Goal: Task Accomplishment & Management: Manage account settings

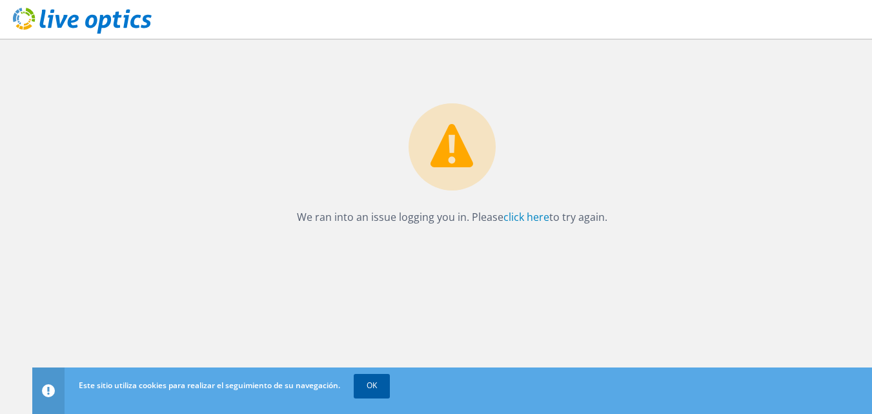
click at [383, 385] on link "OK" at bounding box center [372, 385] width 36 height 23
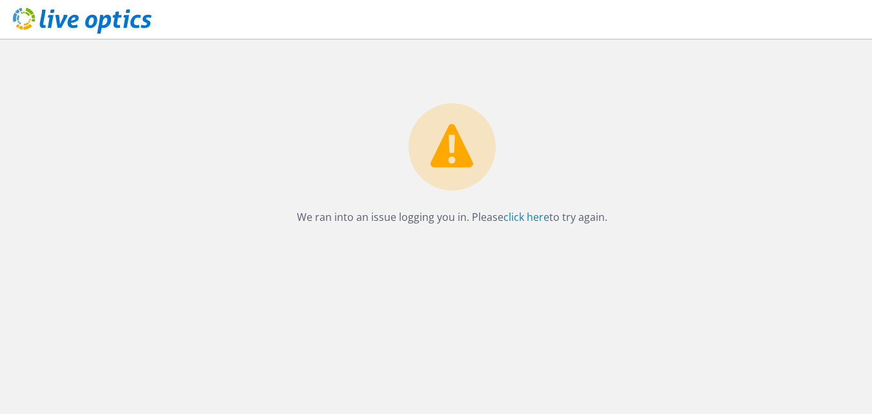
drag, startPoint x: 290, startPoint y: 216, endPoint x: 639, endPoint y: 246, distance: 350.4
click at [639, 246] on div "We ran into an issue logging you in. Please click here to try again." at bounding box center [451, 226] width 839 height 375
click at [579, 309] on div "We ran into an issue logging you in. Please click here to try again." at bounding box center [451, 226] width 839 height 375
click at [518, 214] on link "click here" at bounding box center [526, 217] width 46 height 14
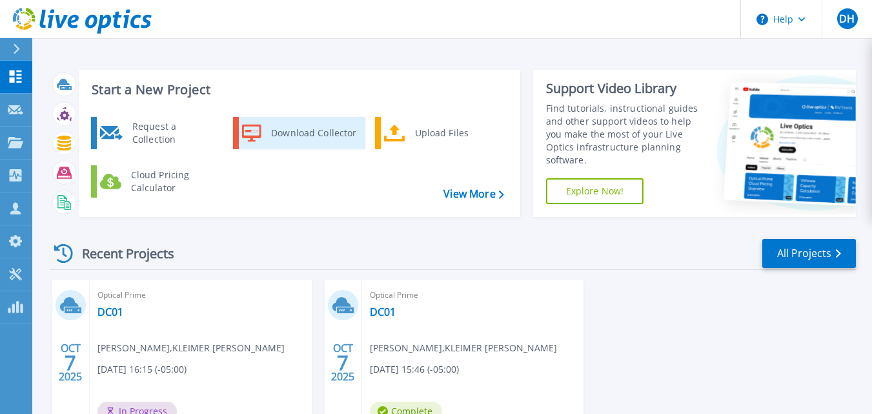
click at [294, 136] on div "Download Collector" at bounding box center [313, 133] width 97 height 26
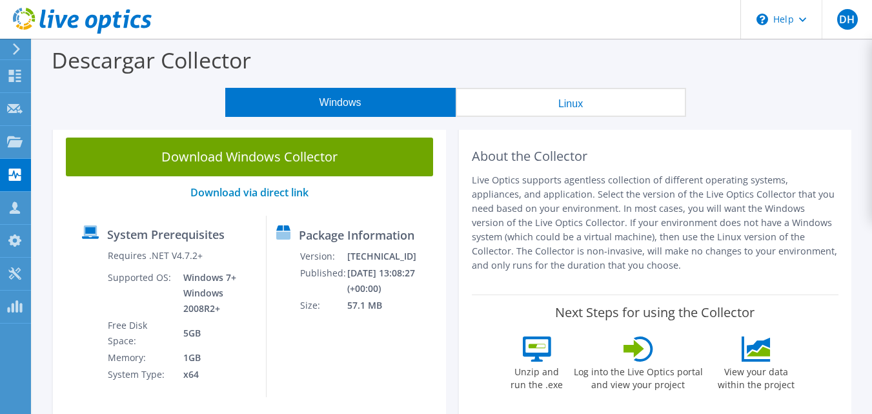
click at [587, 108] on button "Linux" at bounding box center [571, 102] width 230 height 29
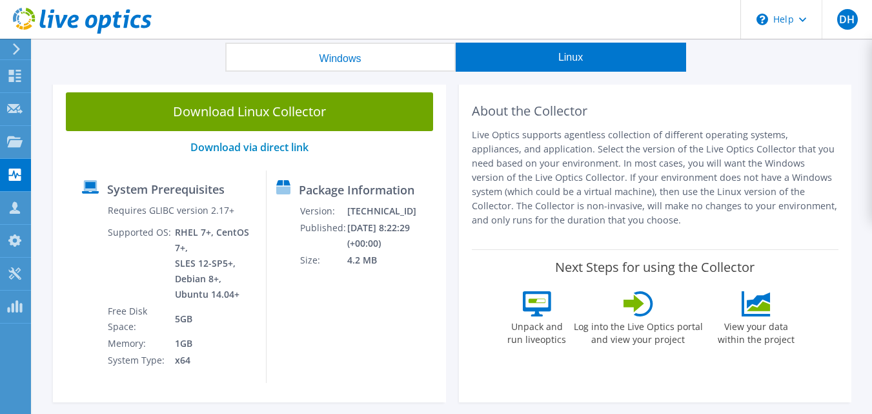
scroll to position [65, 0]
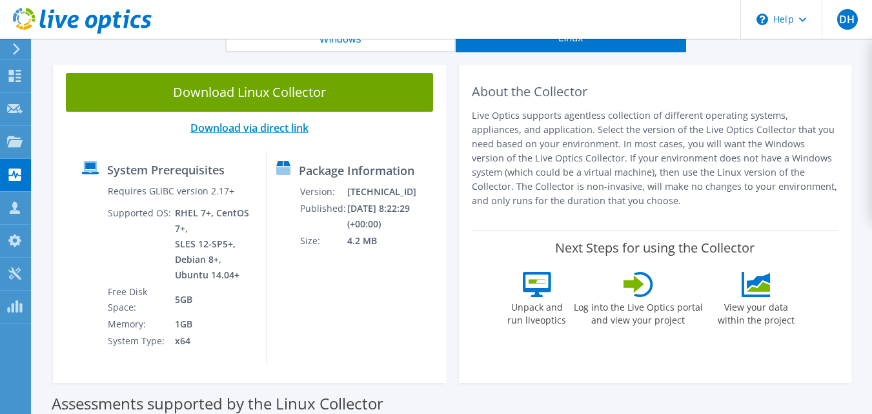
click at [250, 128] on link "Download via direct link" at bounding box center [249, 128] width 118 height 14
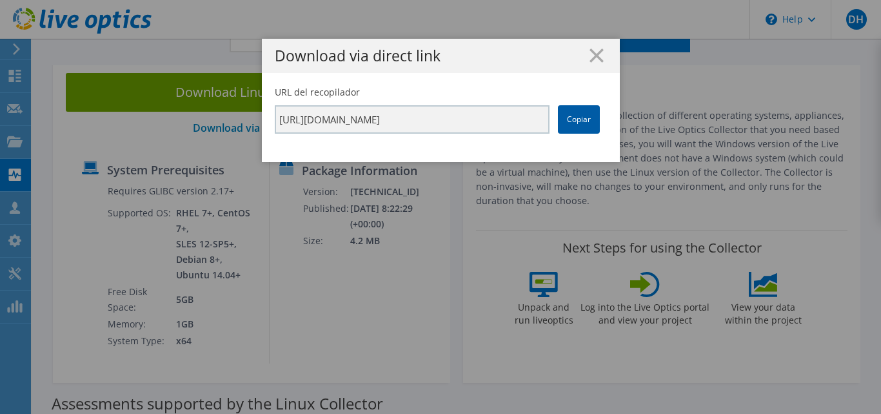
click at [561, 119] on link "Copiar" at bounding box center [579, 119] width 42 height 28
click at [598, 52] on h1 "Download via direct link" at bounding box center [441, 55] width 332 height 15
click at [597, 56] on icon at bounding box center [597, 55] width 14 height 14
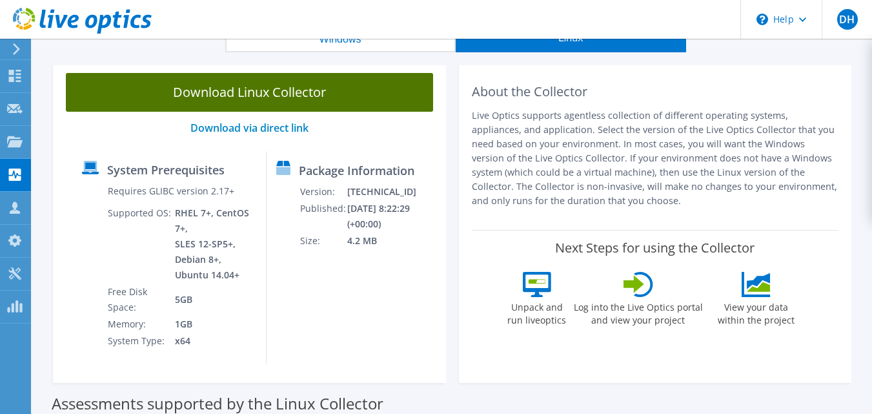
click at [263, 91] on link "Download Linux Collector" at bounding box center [249, 92] width 367 height 39
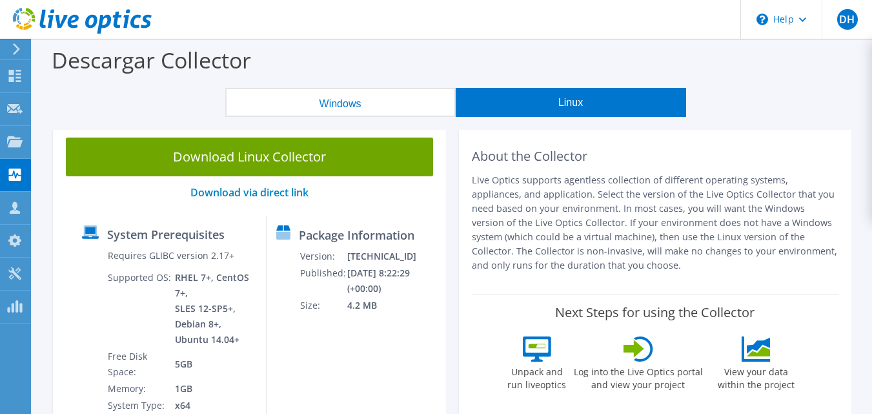
click at [362, 96] on button "Windows" at bounding box center [340, 102] width 230 height 29
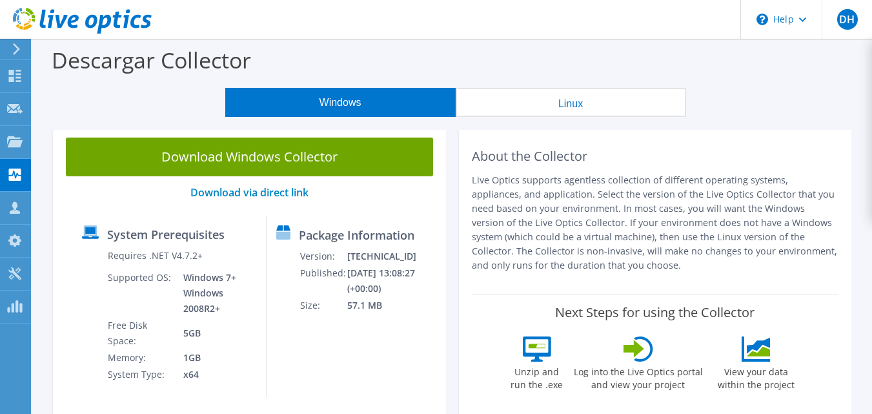
click at [562, 110] on button "Linux" at bounding box center [571, 102] width 230 height 29
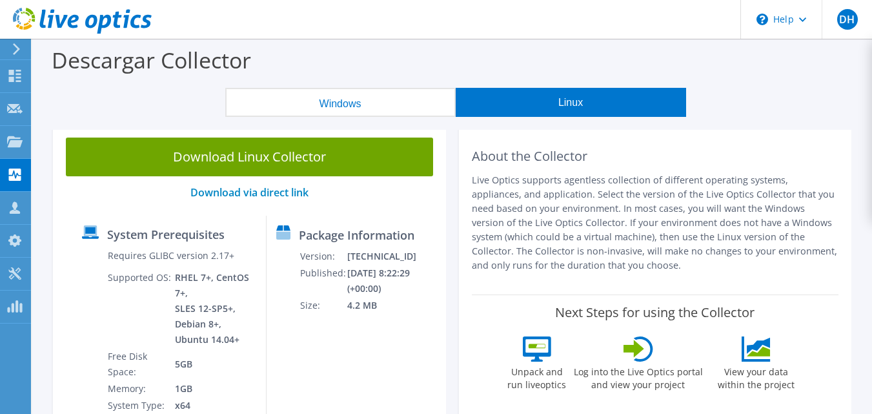
click at [391, 103] on button "Windows" at bounding box center [340, 102] width 230 height 29
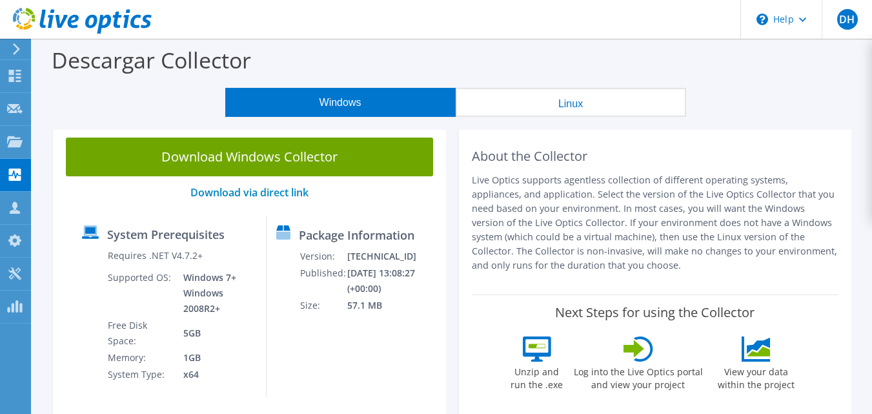
click at [19, 45] on icon at bounding box center [17, 49] width 10 height 12
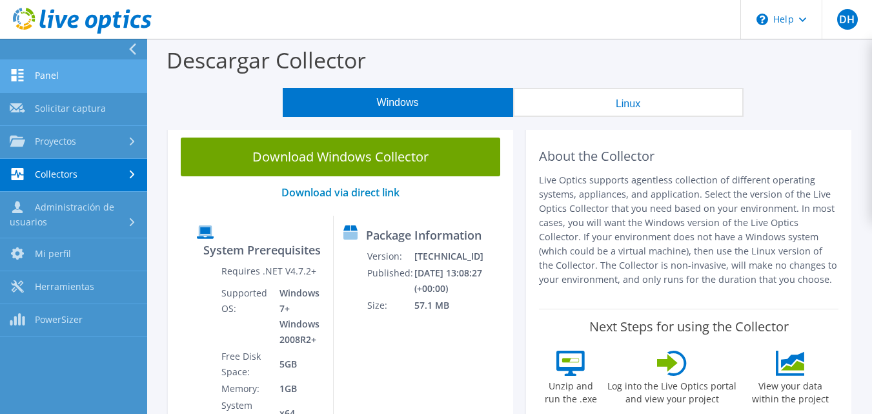
click at [37, 74] on link "Panel" at bounding box center [73, 76] width 147 height 33
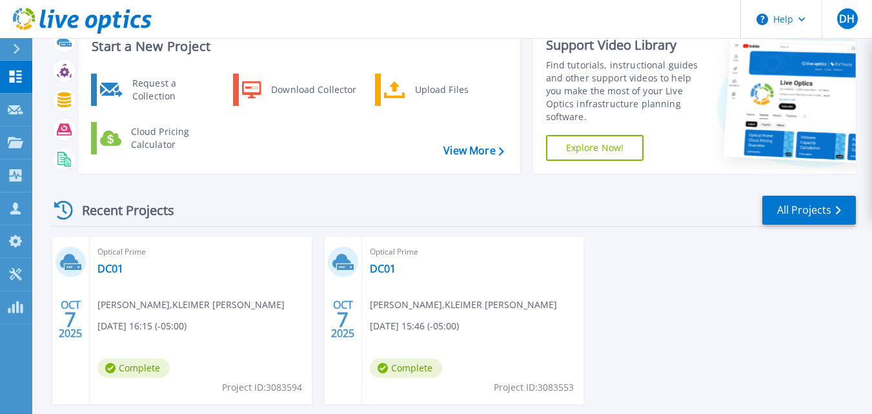
scroll to position [108, 0]
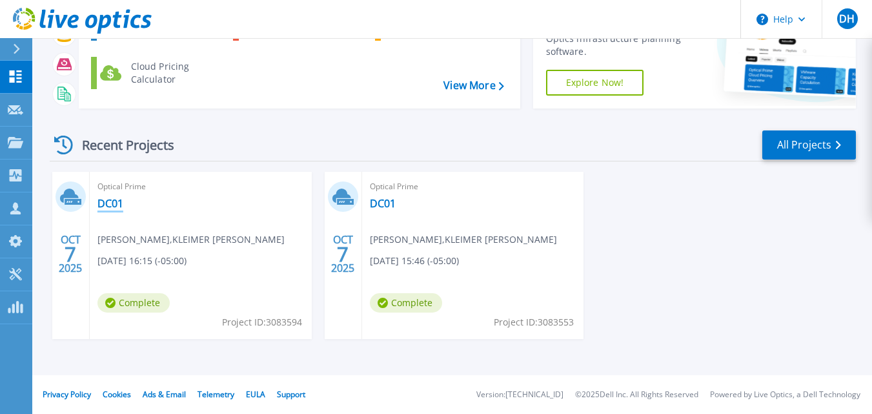
click at [116, 207] on link "DC01" at bounding box center [110, 203] width 26 height 13
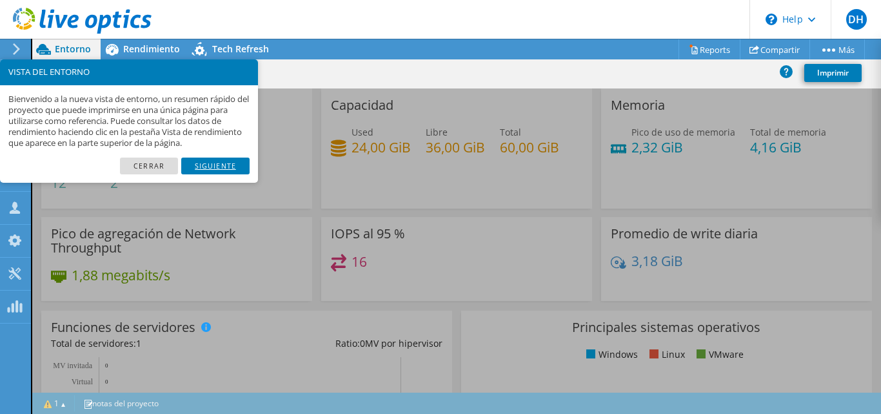
click at [230, 166] on link "Siguiente" at bounding box center [215, 165] width 68 height 17
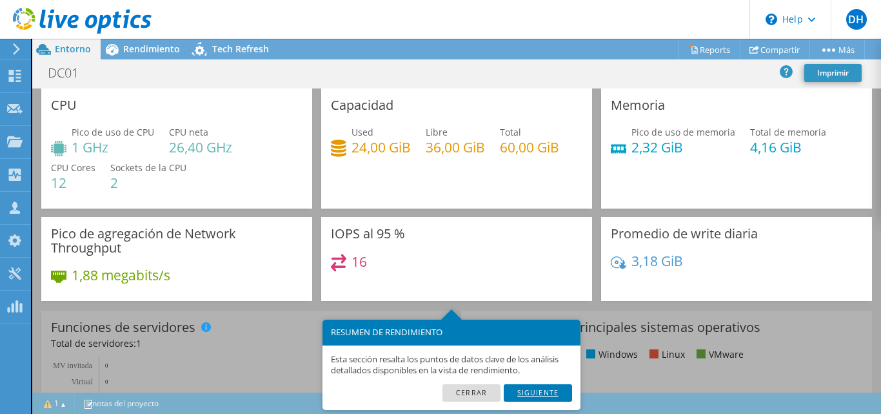
click at [547, 392] on link "Siguiente" at bounding box center [538, 392] width 68 height 17
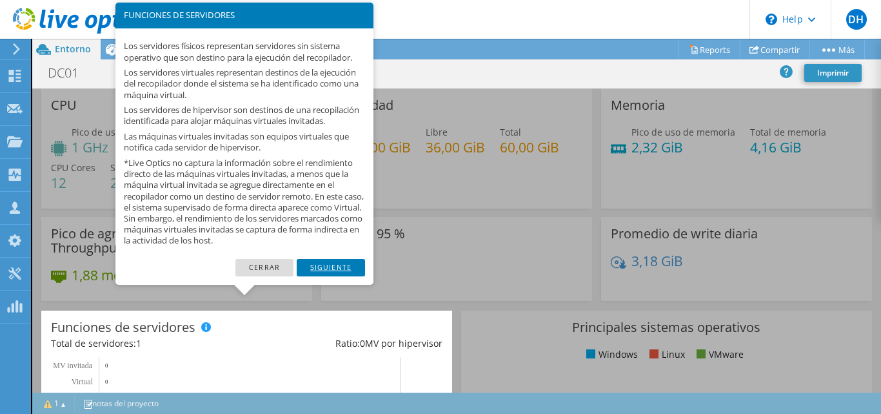
click at [325, 276] on link "Siguiente" at bounding box center [331, 267] width 68 height 17
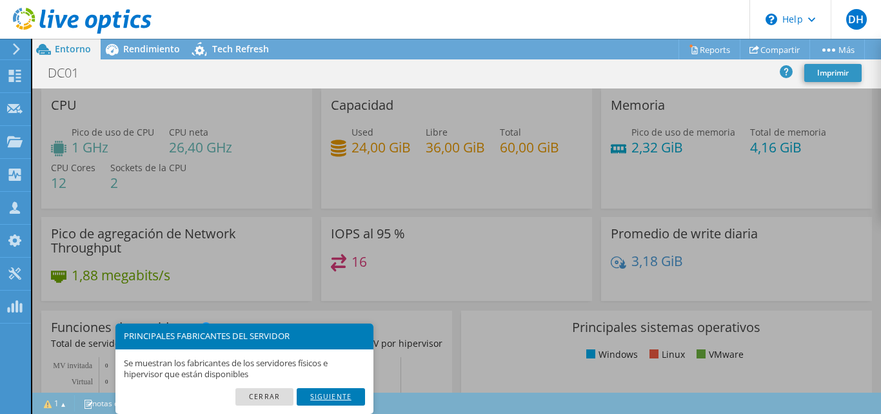
click at [346, 393] on link "Siguiente" at bounding box center [331, 396] width 68 height 17
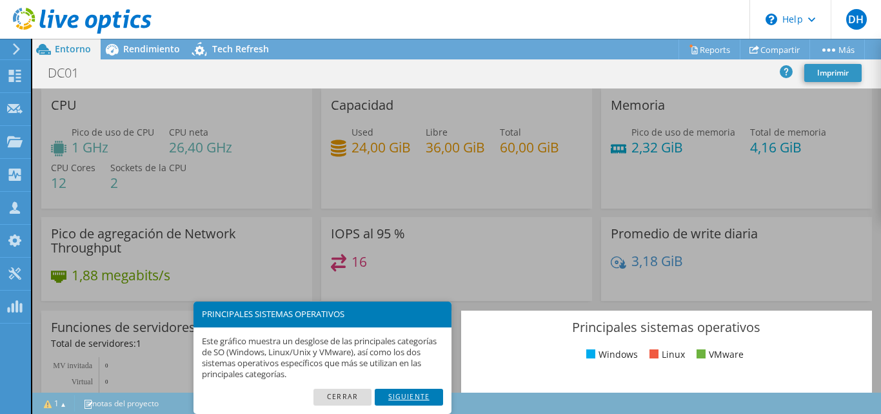
click at [408, 400] on link "Siguiente" at bounding box center [409, 396] width 68 height 17
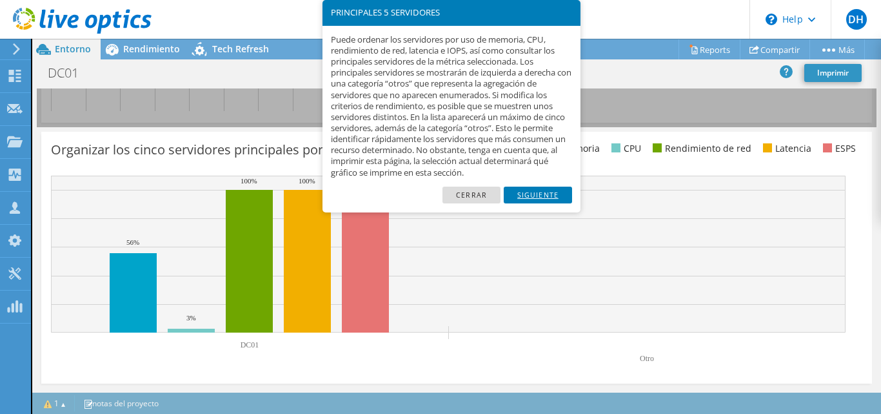
click at [542, 195] on link "Siguiente" at bounding box center [538, 194] width 68 height 17
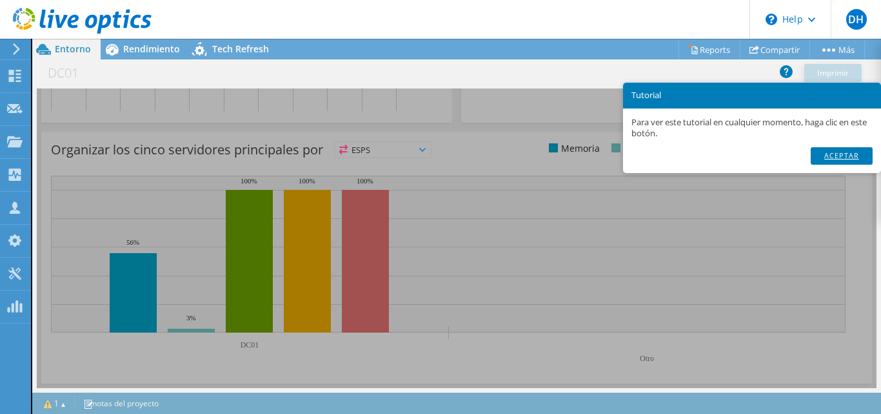
click at [861, 148] on link "Aceptar" at bounding box center [842, 155] width 62 height 17
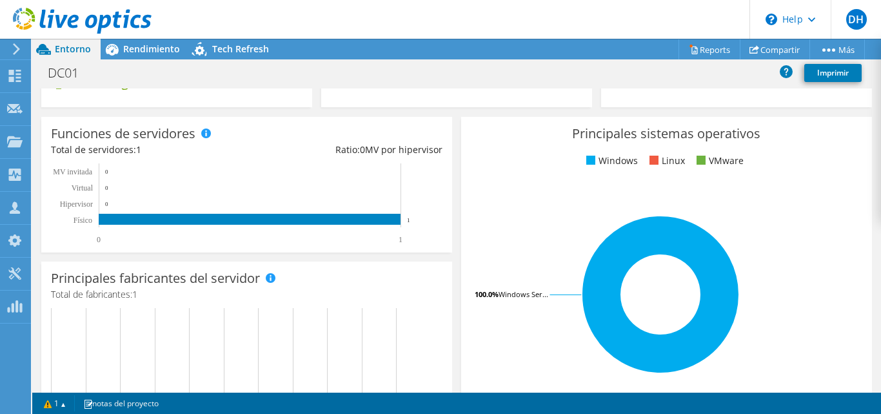
scroll to position [0, 0]
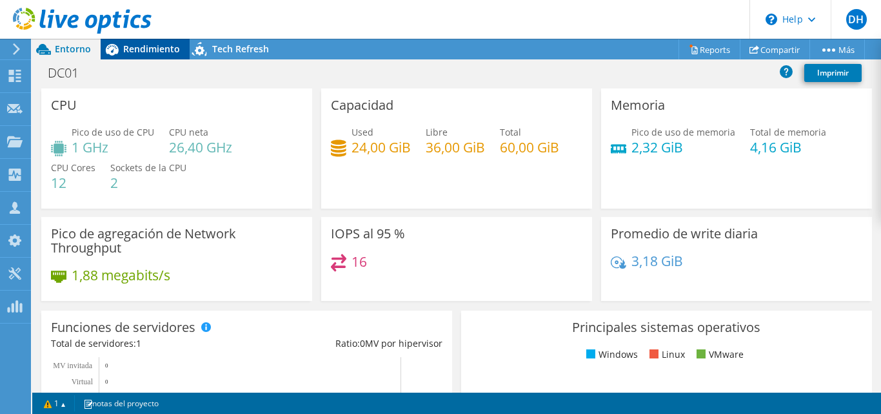
click at [154, 52] on span "Rendimiento" at bounding box center [151, 49] width 57 height 12
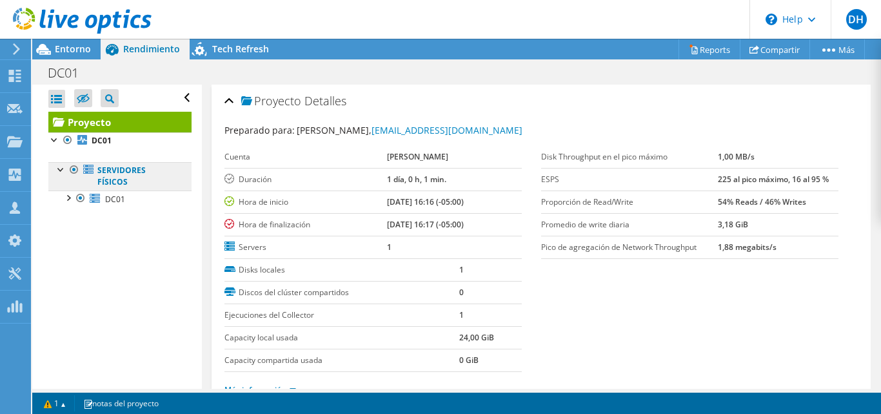
click at [141, 174] on link "Servidores físicos" at bounding box center [119, 176] width 143 height 28
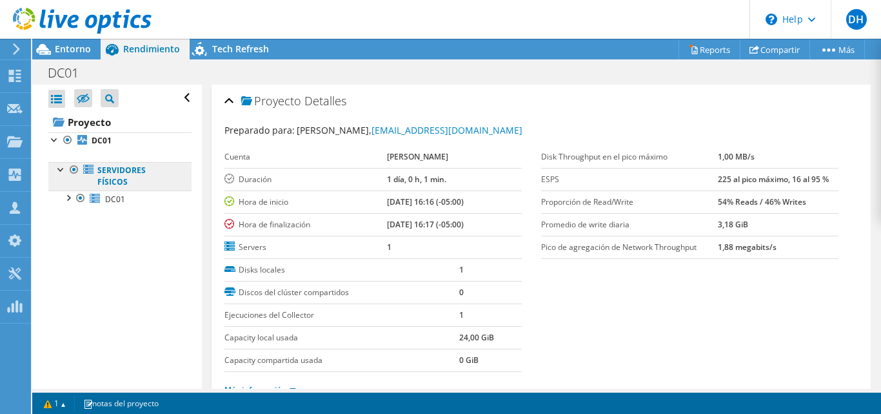
click at [120, 176] on link "Servidores físicos" at bounding box center [119, 176] width 143 height 28
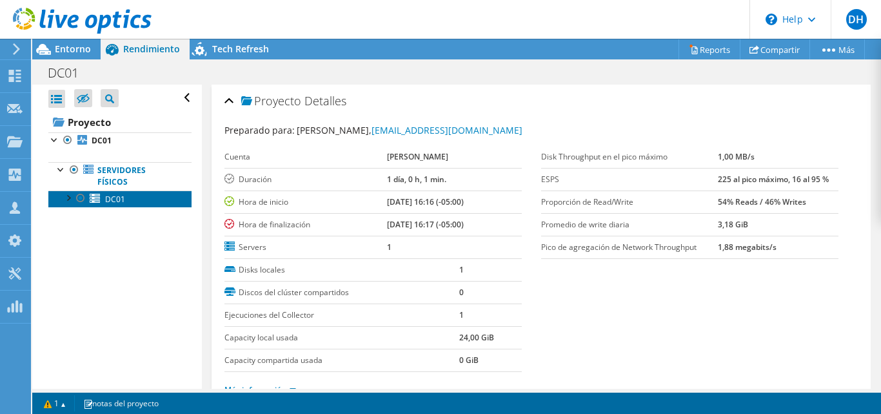
click at [115, 205] on link "DC01" at bounding box center [119, 198] width 143 height 17
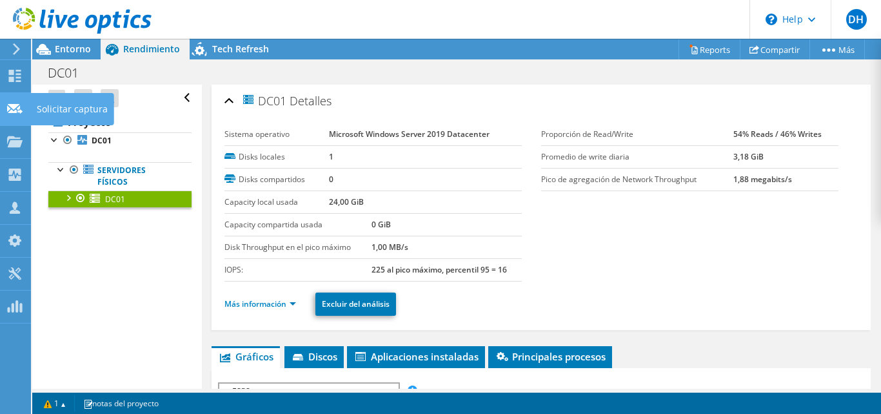
click at [17, 109] on use at bounding box center [14, 108] width 15 height 10
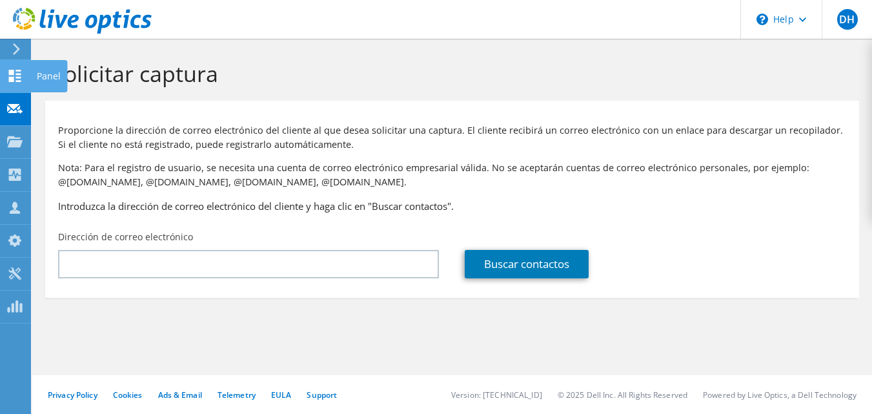
click at [11, 80] on use at bounding box center [15, 76] width 12 height 12
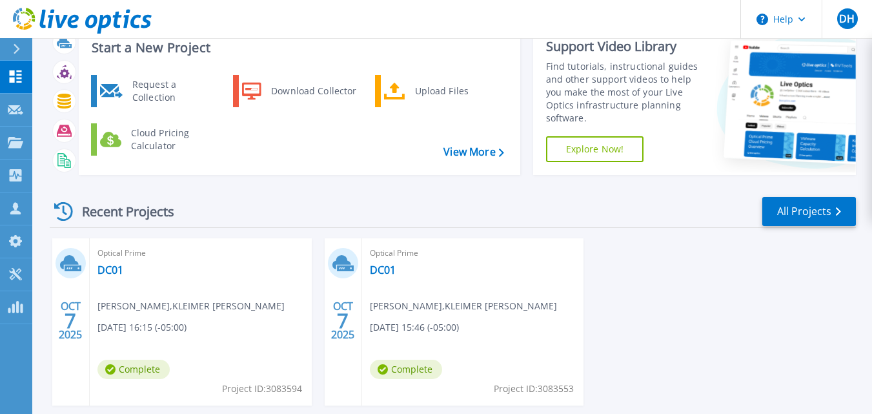
scroll to position [65, 0]
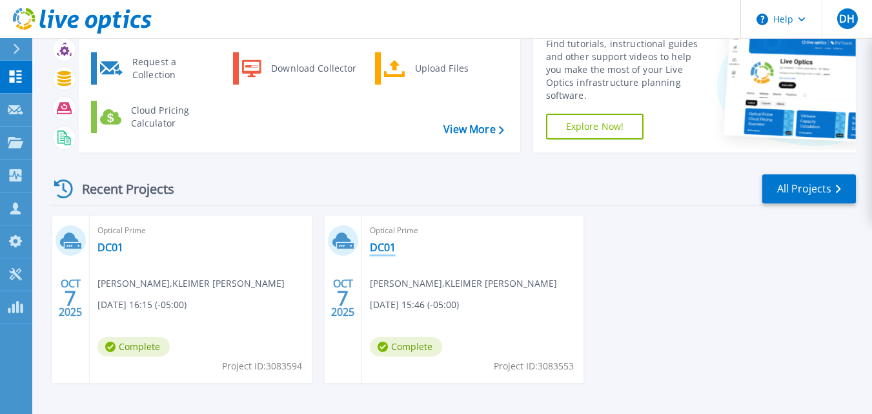
click at [379, 247] on link "DC01" at bounding box center [383, 247] width 26 height 13
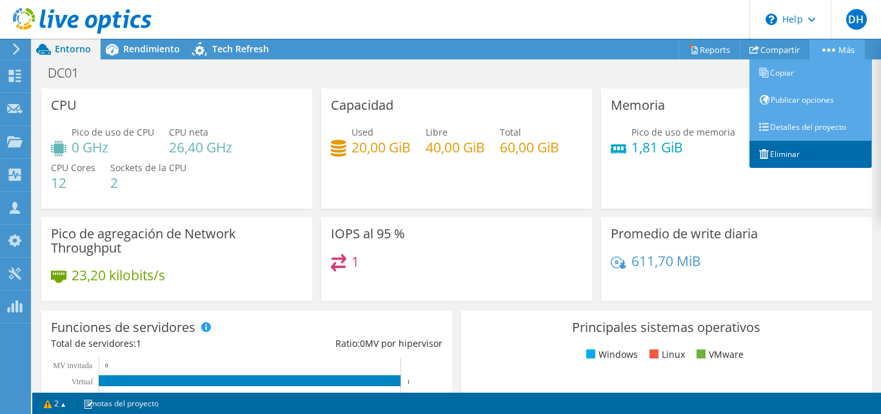
click at [779, 153] on link "Eliminar" at bounding box center [811, 154] width 123 height 27
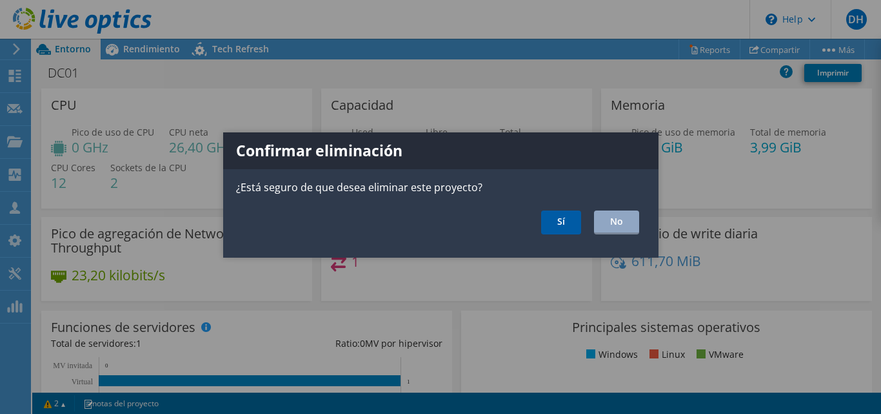
click at [558, 222] on link "Sí" at bounding box center [561, 222] width 40 height 24
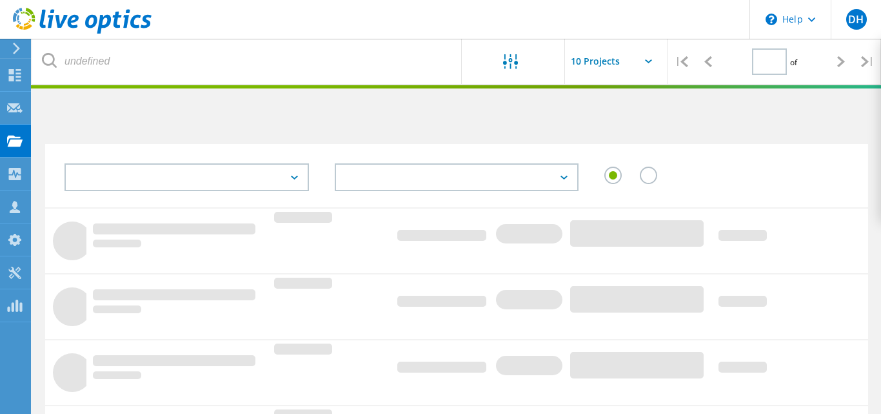
type input "1"
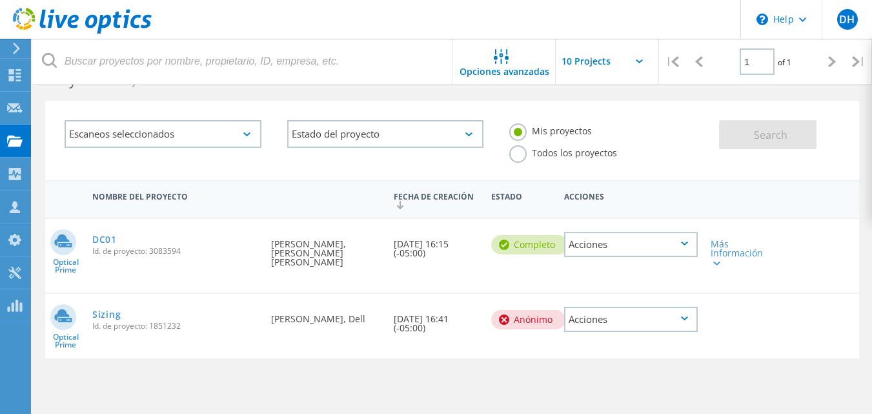
scroll to position [65, 0]
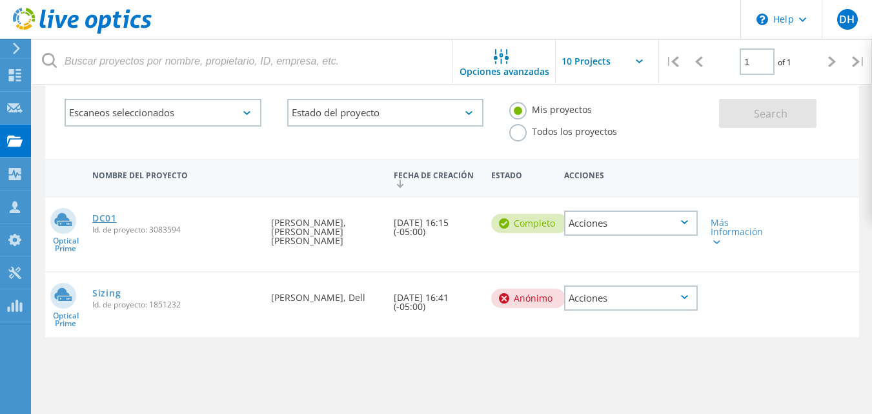
click at [111, 219] on link "DC01" at bounding box center [104, 218] width 25 height 9
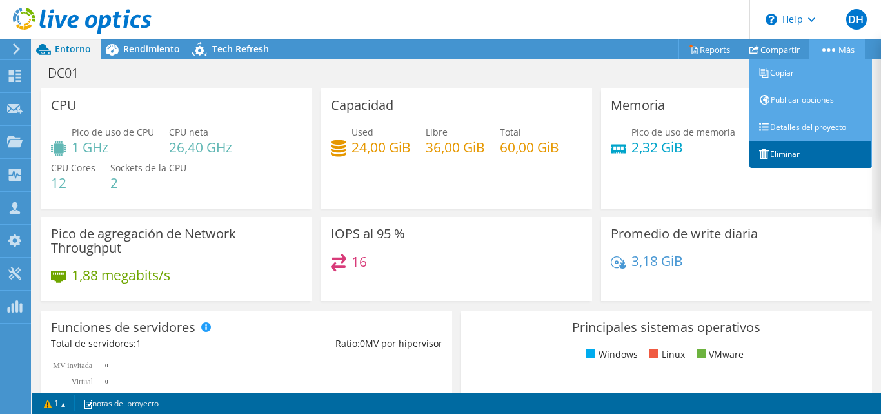
click at [792, 148] on link "Eliminar" at bounding box center [811, 154] width 123 height 27
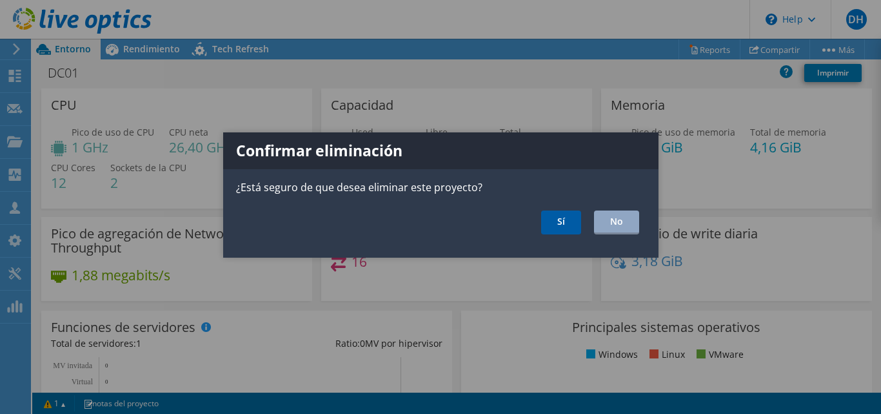
click at [566, 226] on link "Sí" at bounding box center [561, 222] width 40 height 24
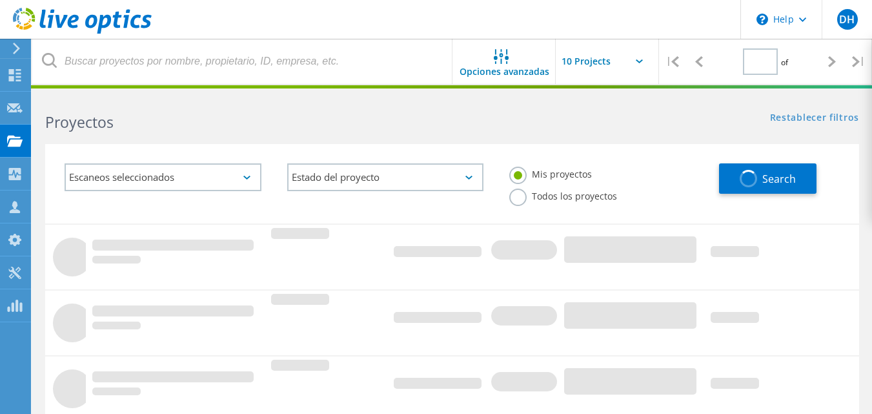
type input "1"
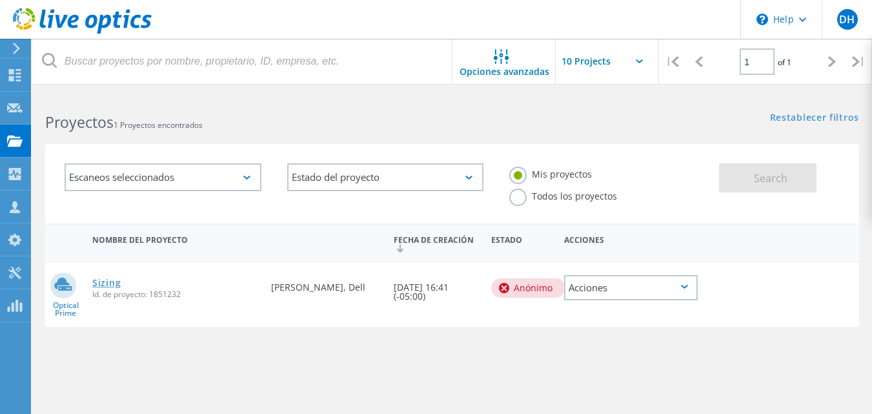
click at [111, 286] on link "Sizing" at bounding box center [106, 282] width 28 height 9
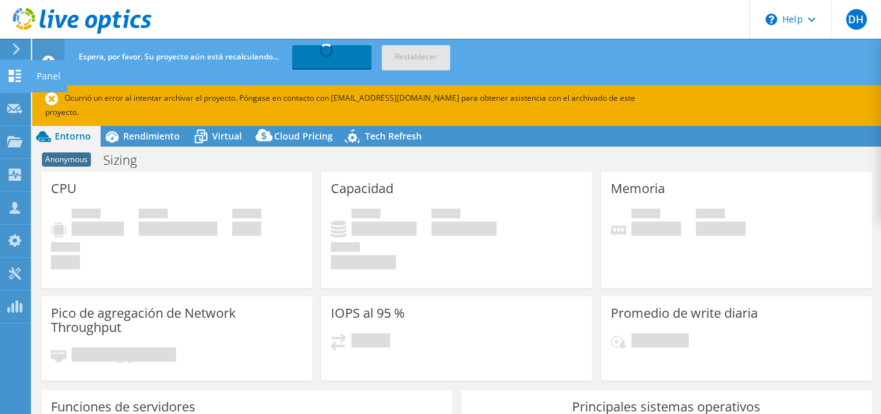
click at [14, 75] on icon at bounding box center [14, 76] width 15 height 12
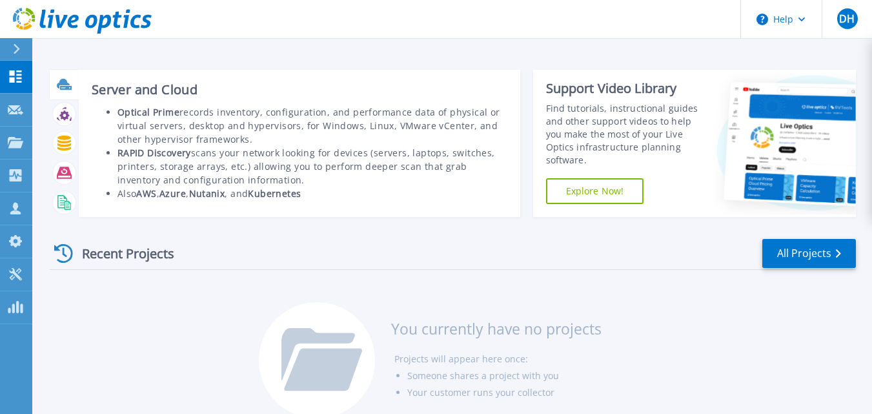
click at [148, 112] on b "Optical Prime" at bounding box center [148, 112] width 62 height 12
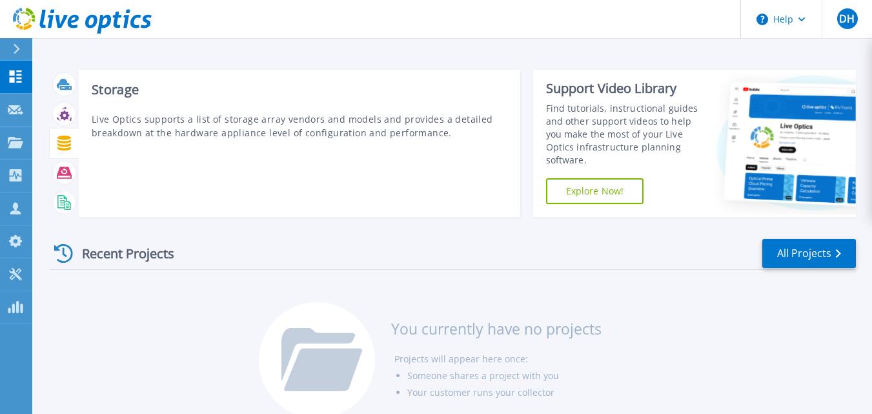
click at [65, 148] on icon at bounding box center [64, 143] width 15 height 15
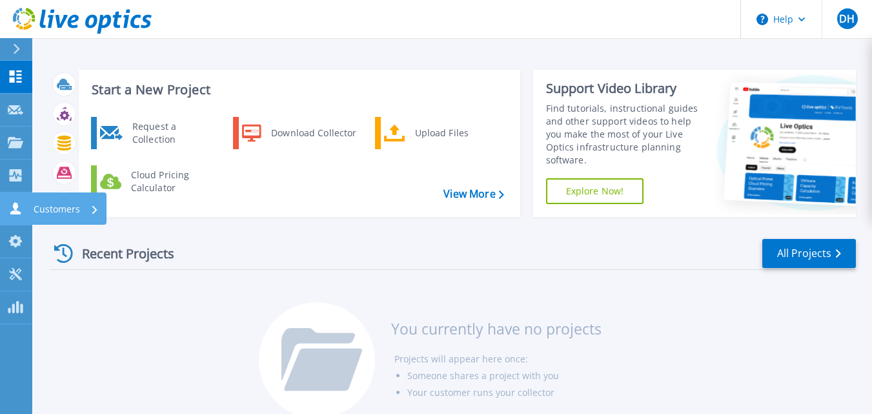
click at [5, 205] on link "Customers Customers" at bounding box center [16, 208] width 32 height 33
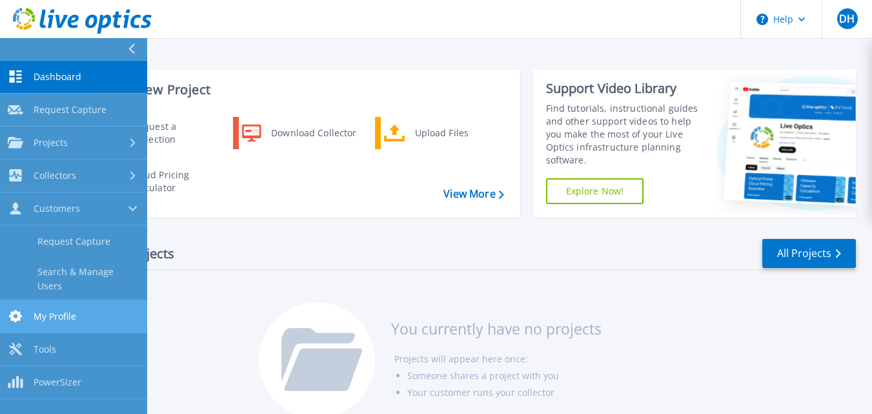
click at [52, 310] on span "My Profile" at bounding box center [55, 316] width 43 height 12
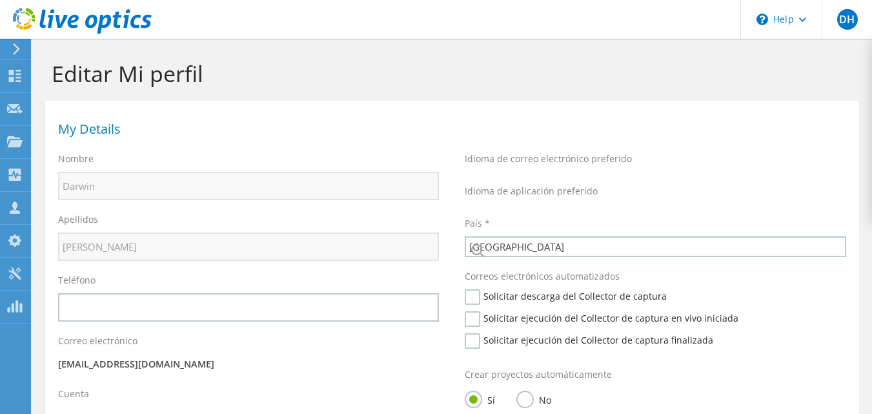
select select "62"
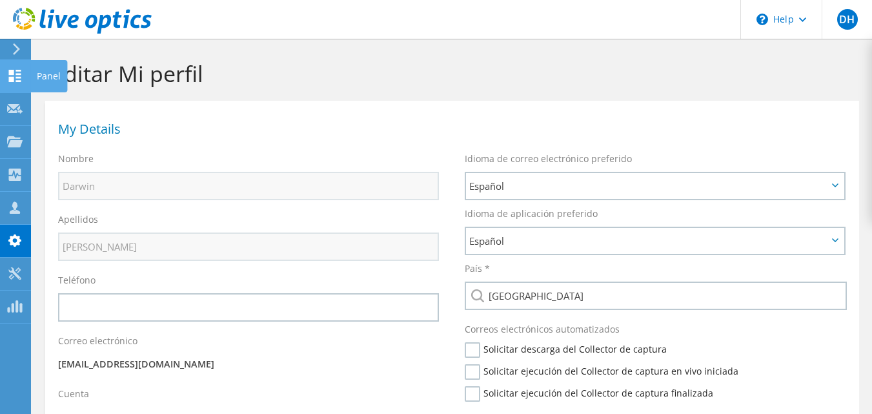
click at [19, 79] on icon at bounding box center [14, 76] width 15 height 12
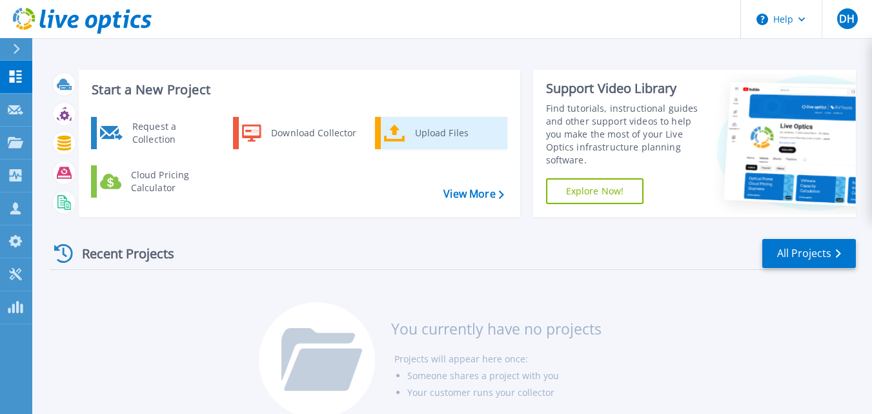
click at [427, 135] on div "Upload Files" at bounding box center [455, 133] width 95 height 26
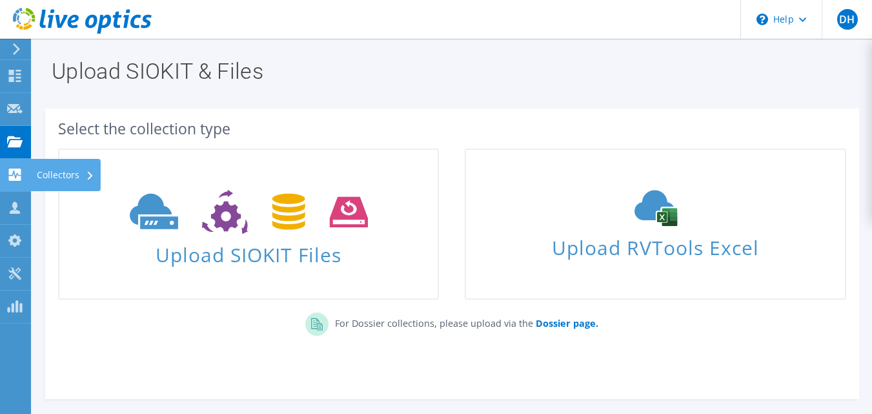
click at [15, 175] on use at bounding box center [15, 174] width 12 height 12
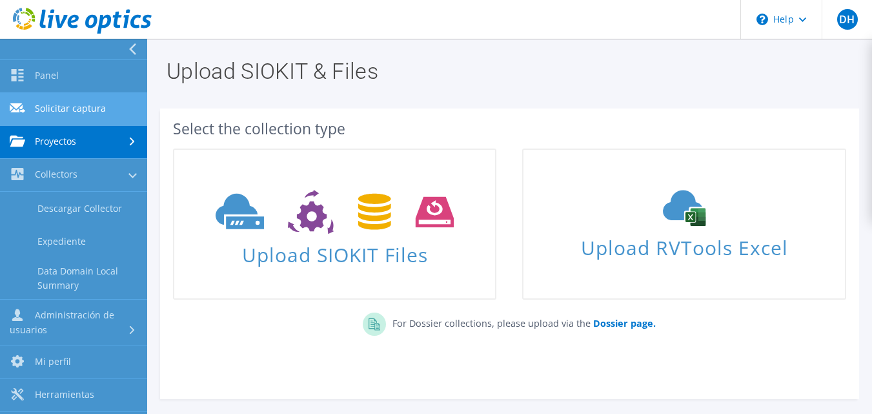
click at [79, 113] on link "Solicitar captura" at bounding box center [73, 109] width 147 height 33
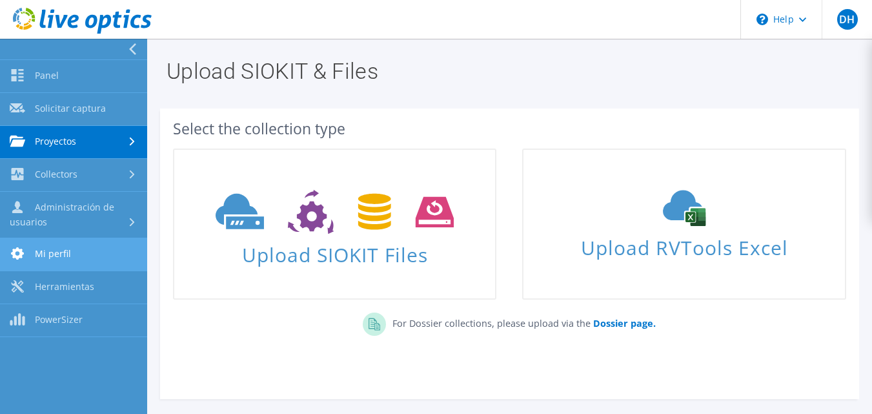
click at [76, 251] on link "Mi perfil" at bounding box center [73, 254] width 147 height 33
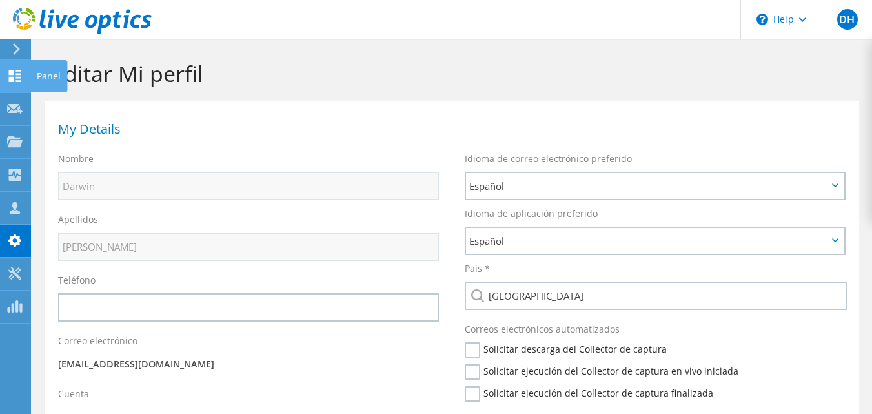
click at [8, 77] on icon at bounding box center [14, 76] width 15 height 12
